Goal: Navigation & Orientation: Find specific page/section

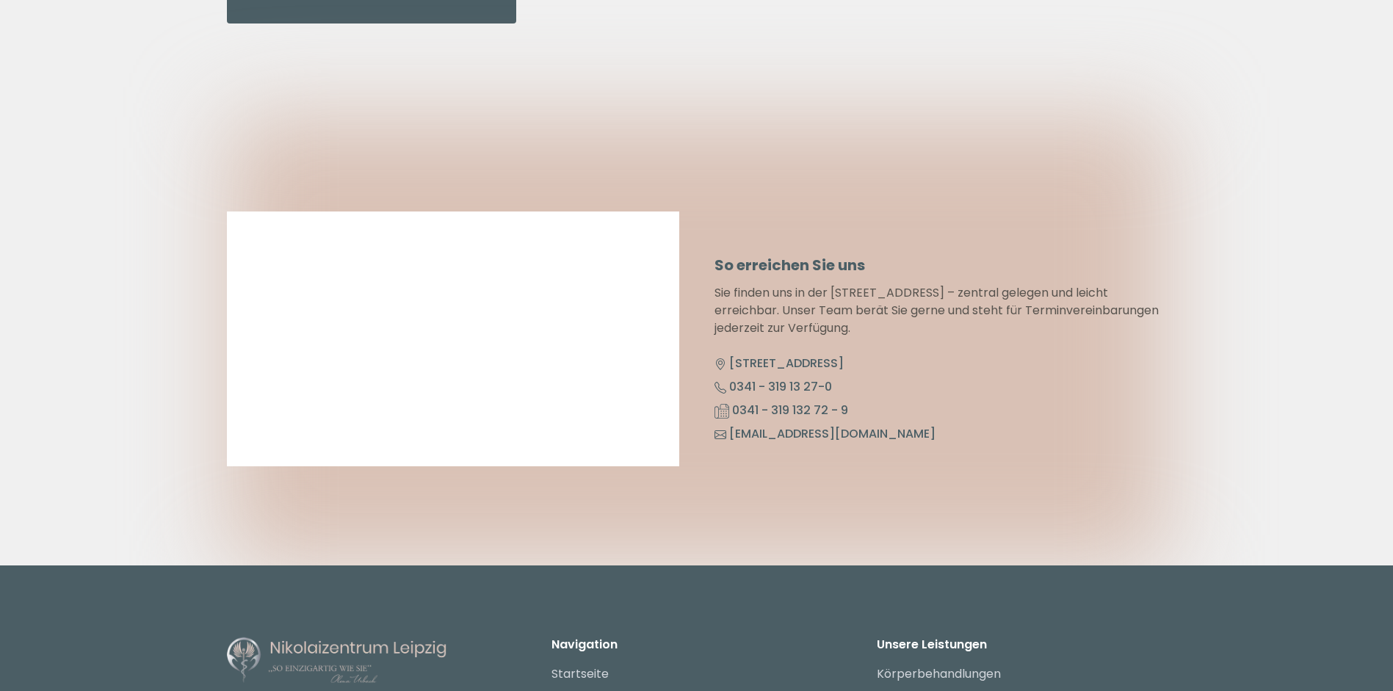
scroll to position [7341, 0]
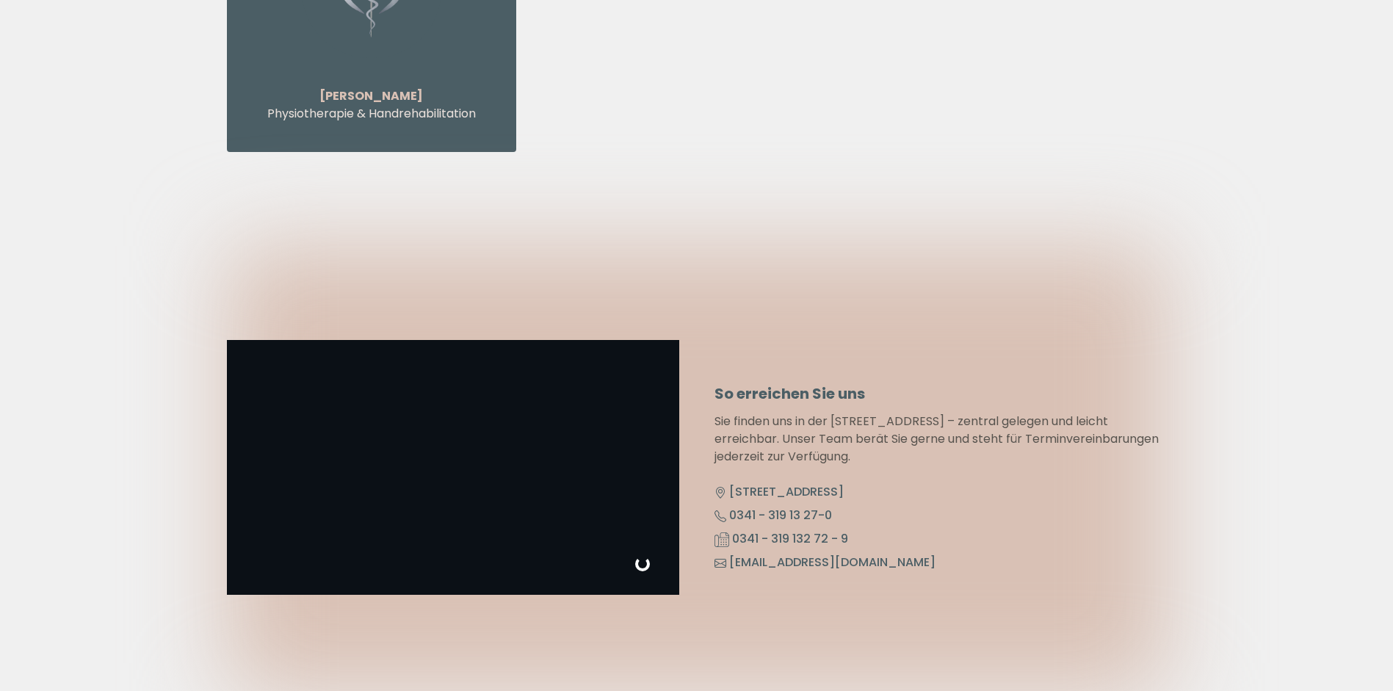
scroll to position [7561, 0]
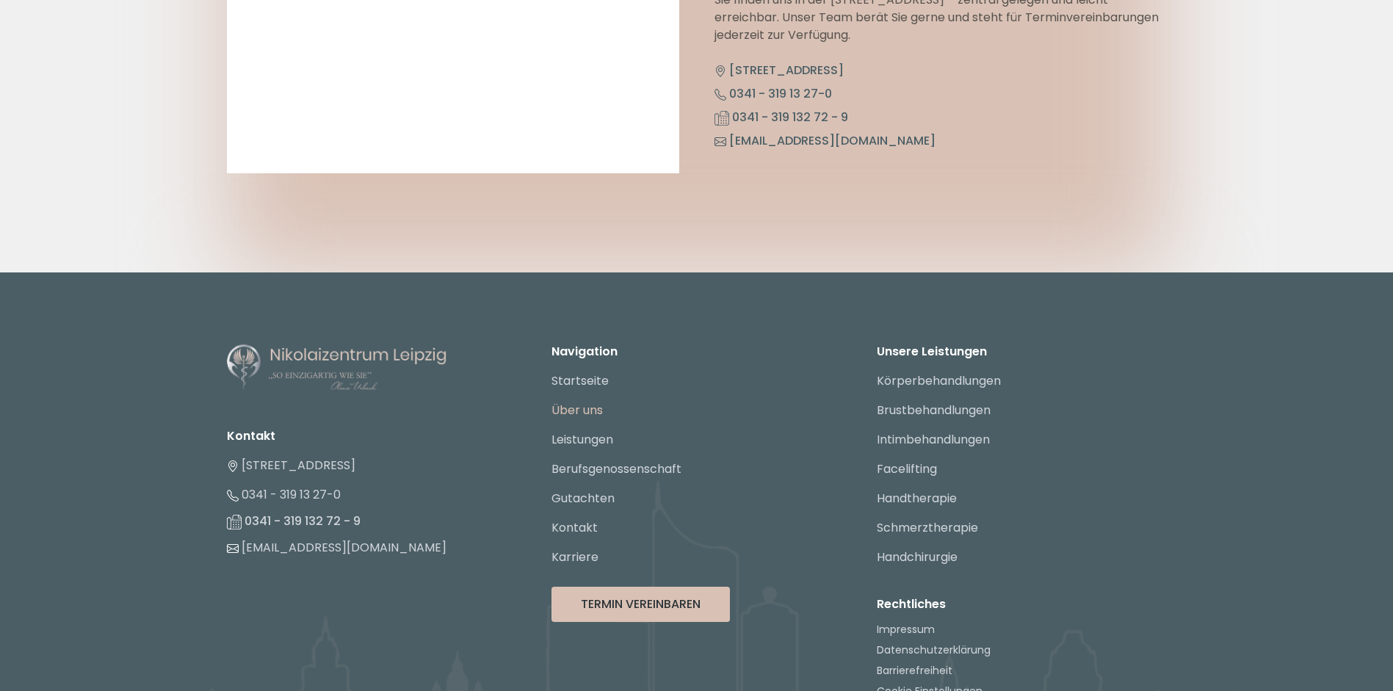
click at [590, 402] on link "Über uns" at bounding box center [576, 410] width 51 height 17
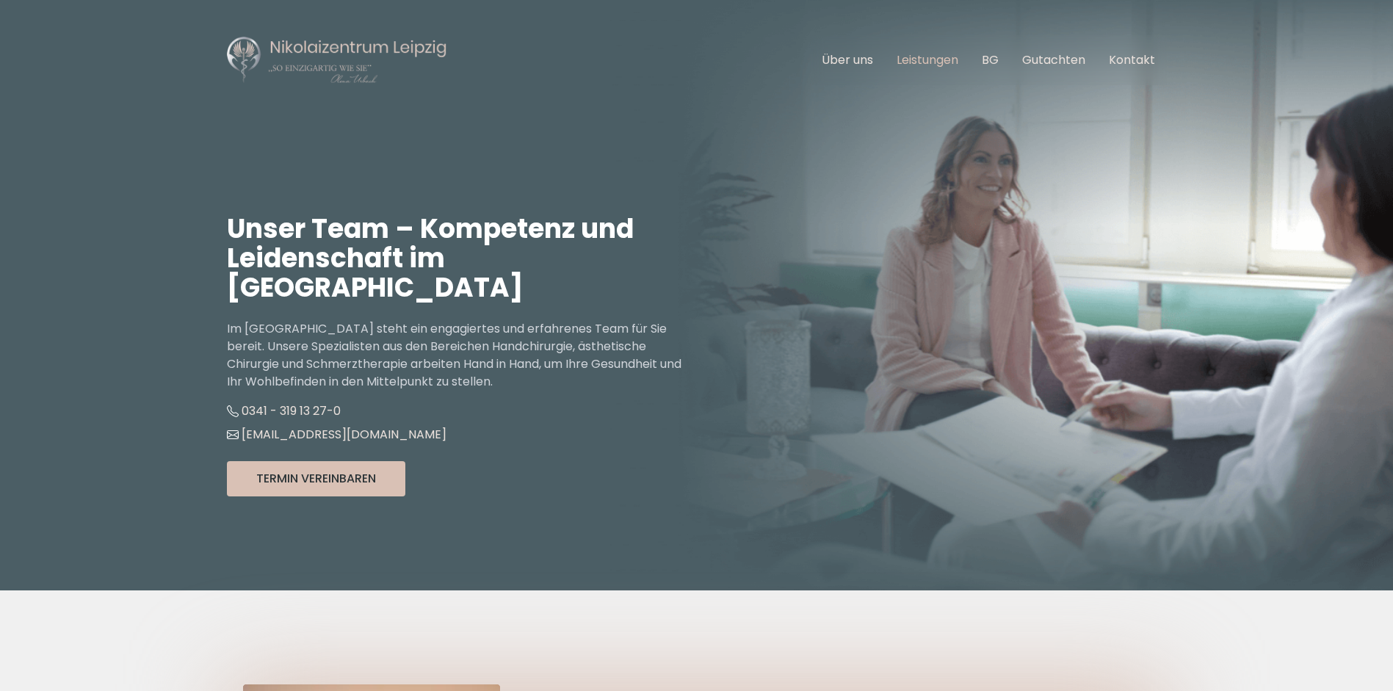
click at [924, 61] on link "Leistungen" at bounding box center [927, 59] width 62 height 17
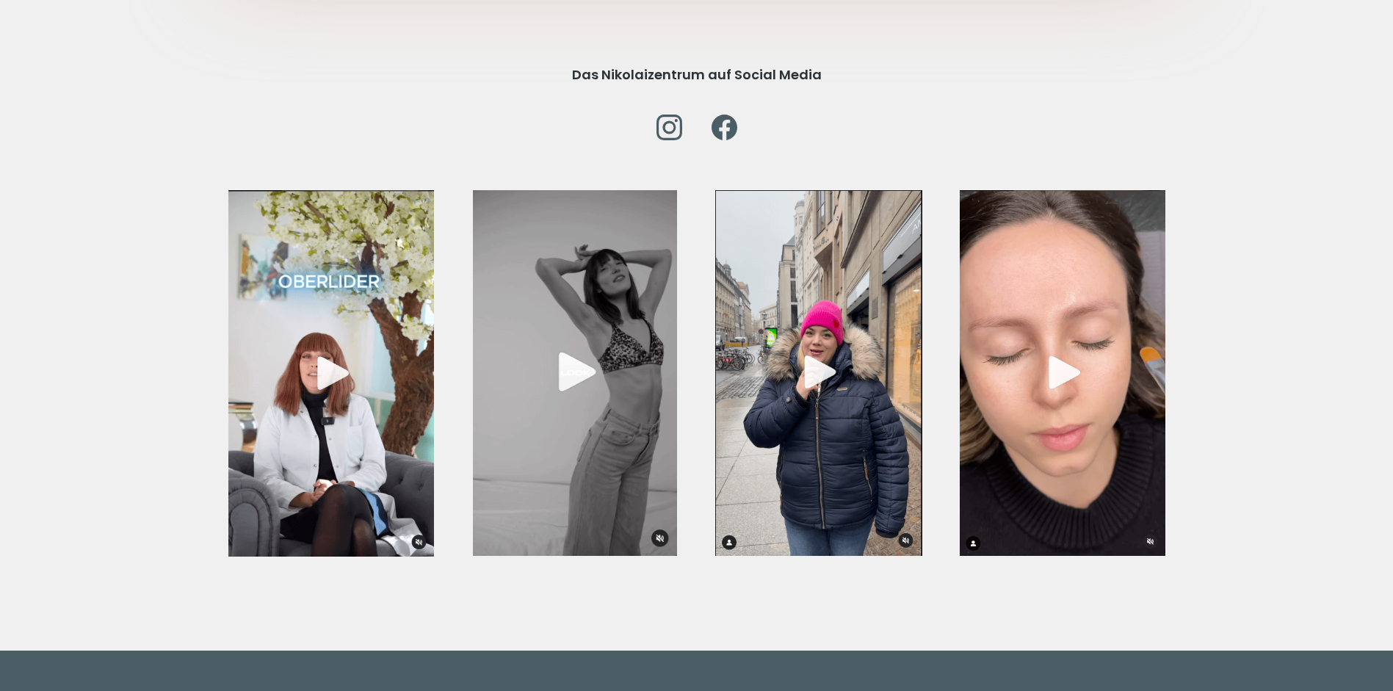
scroll to position [5491, 0]
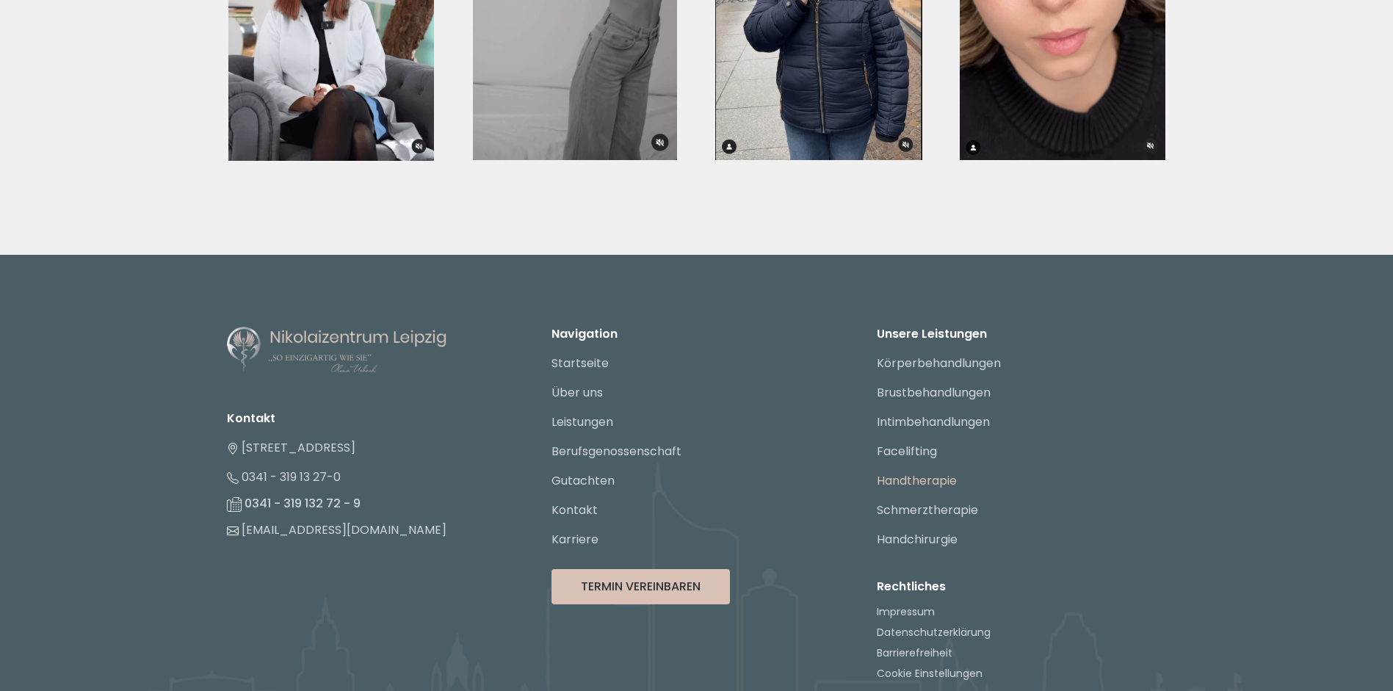
click at [924, 472] on link "Handtherapie" at bounding box center [917, 480] width 80 height 17
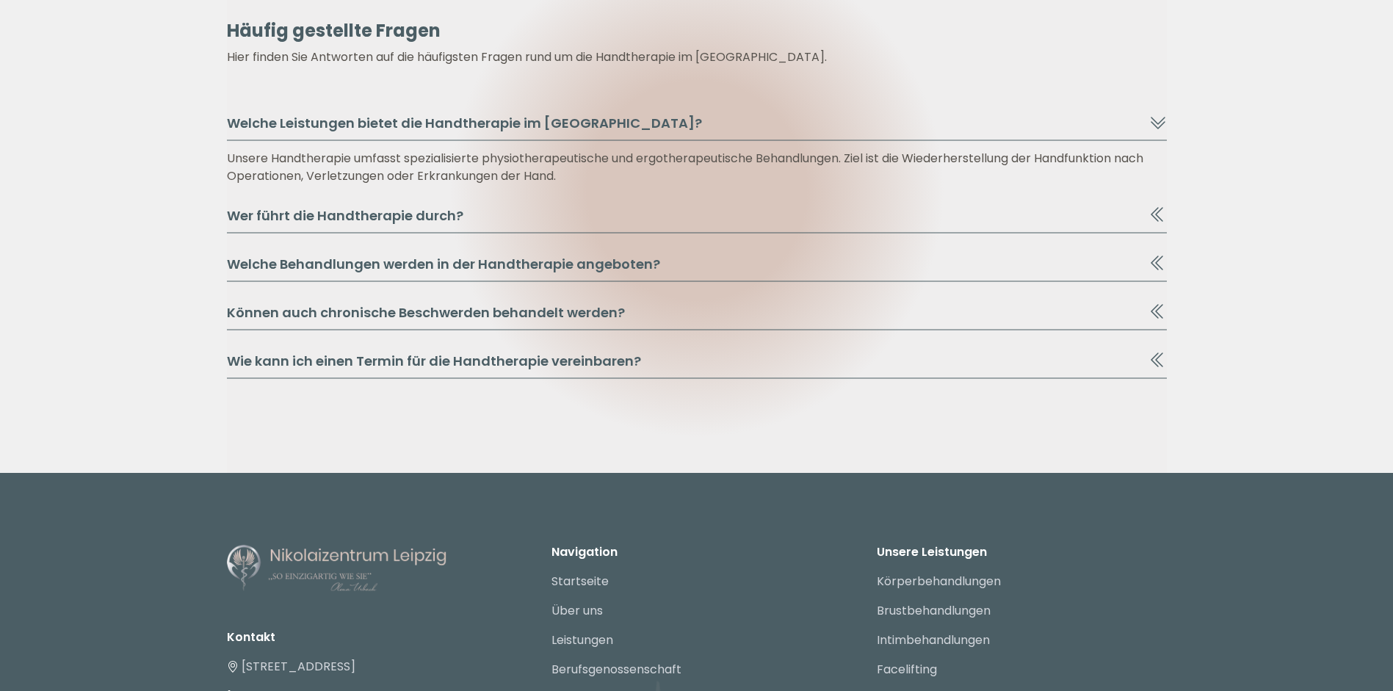
scroll to position [7459, 0]
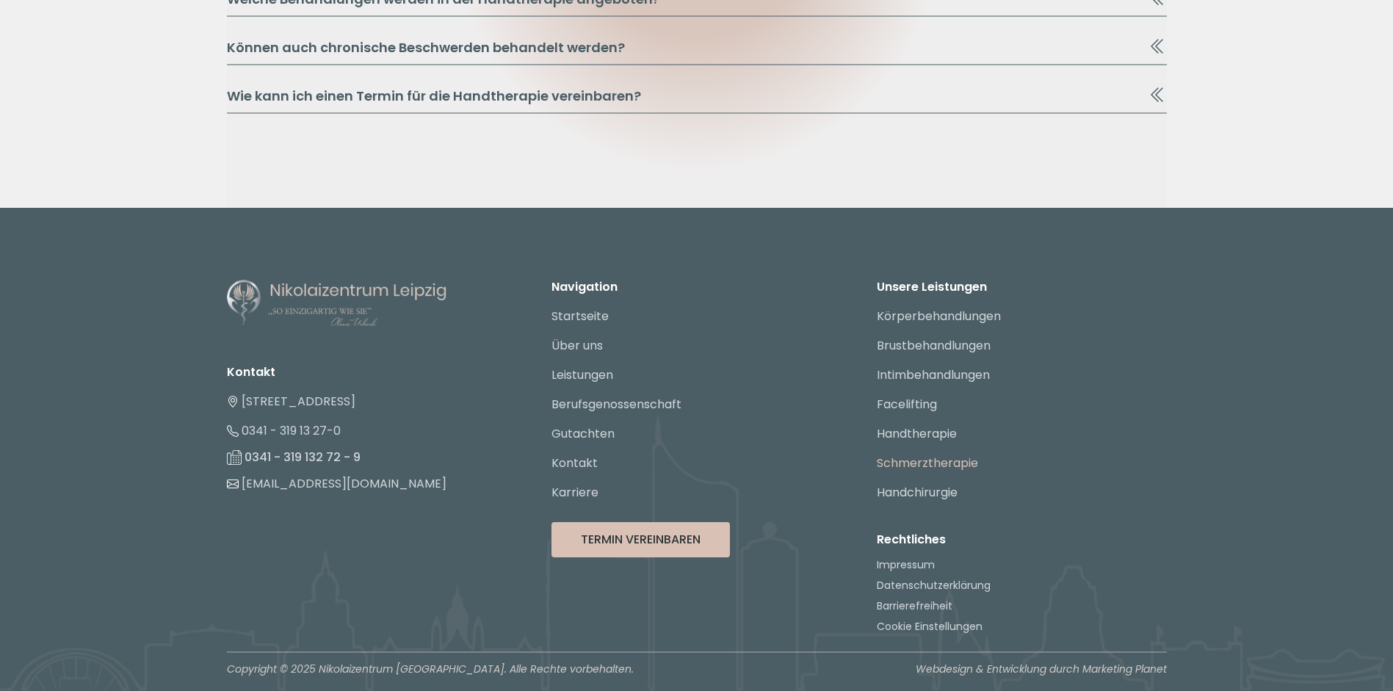
click at [910, 456] on link "Schmerztherapie" at bounding box center [927, 462] width 101 height 17
click at [935, 374] on link "Intimbehandlungen" at bounding box center [933, 374] width 113 height 17
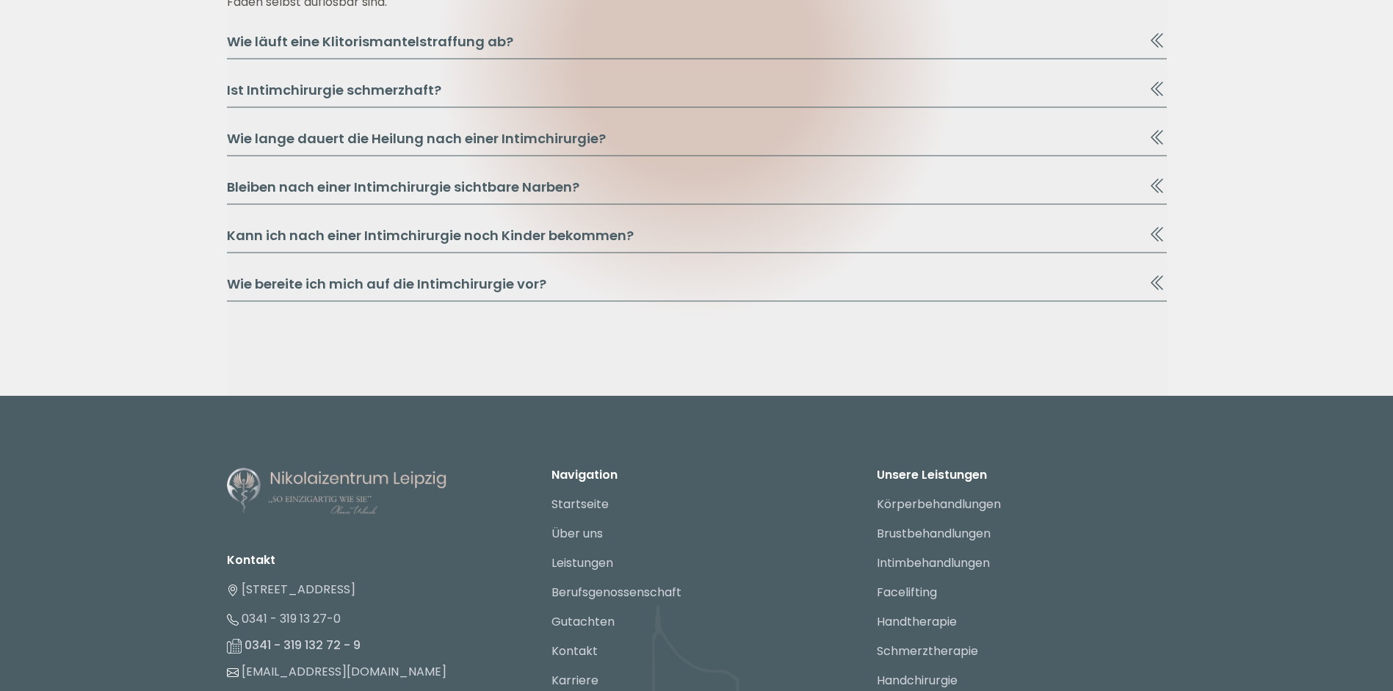
scroll to position [2813, 0]
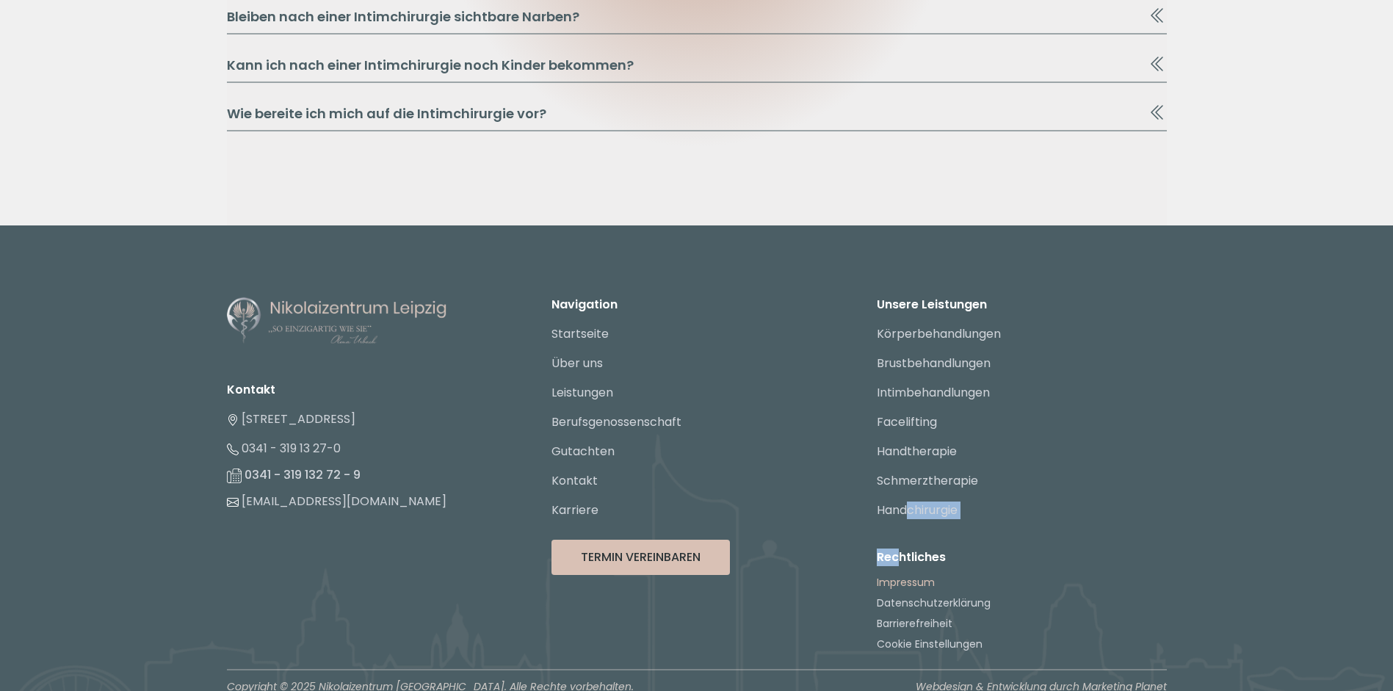
drag, startPoint x: 897, startPoint y: 503, endPoint x: 895, endPoint y: 567, distance: 63.9
click at [895, 567] on div "Unsere Leistungen Körperbehandlungen Brustbehandlungen Intimbehandlungen Faceli…" at bounding box center [1022, 482] width 290 height 373
drag, startPoint x: 895, startPoint y: 567, endPoint x: 830, endPoint y: 492, distance: 98.9
click at [830, 496] on li "Karriere" at bounding box center [696, 510] width 290 height 29
click at [578, 501] on link "Karriere" at bounding box center [574, 509] width 47 height 17
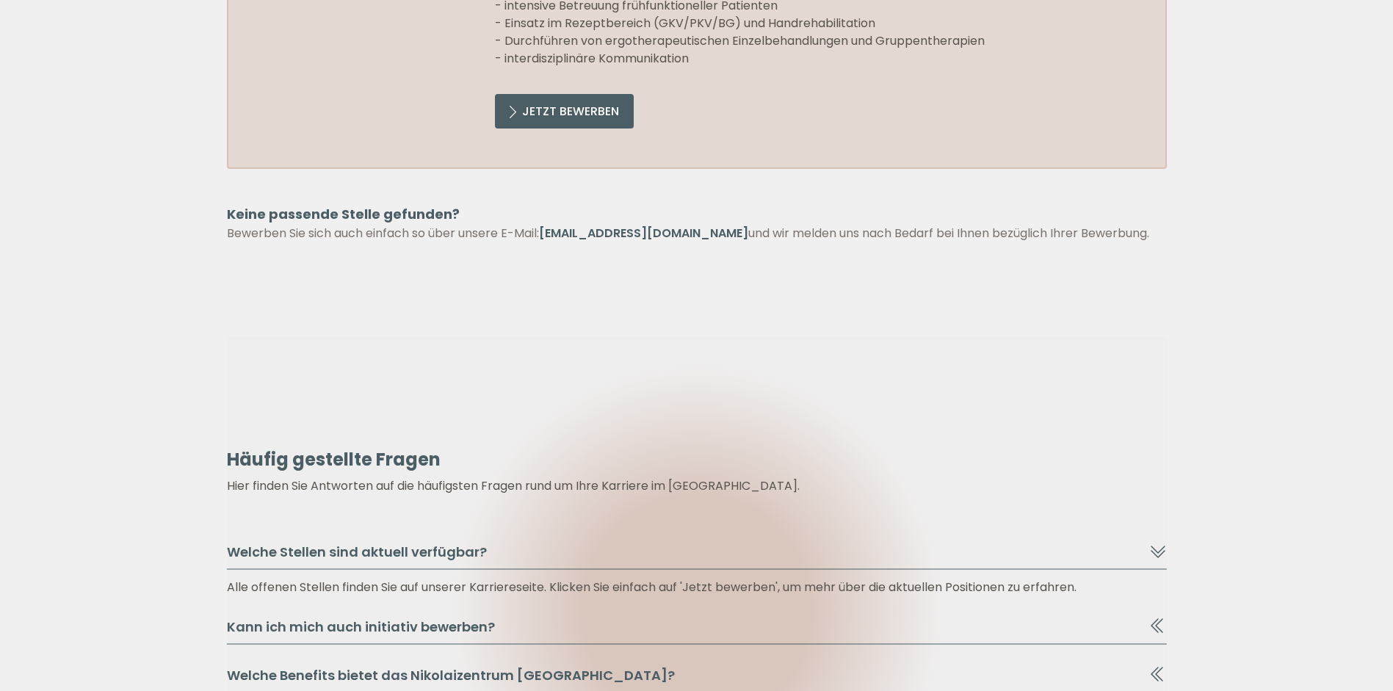
scroll to position [2129, 0]
